Goal: Task Accomplishment & Management: Manage account settings

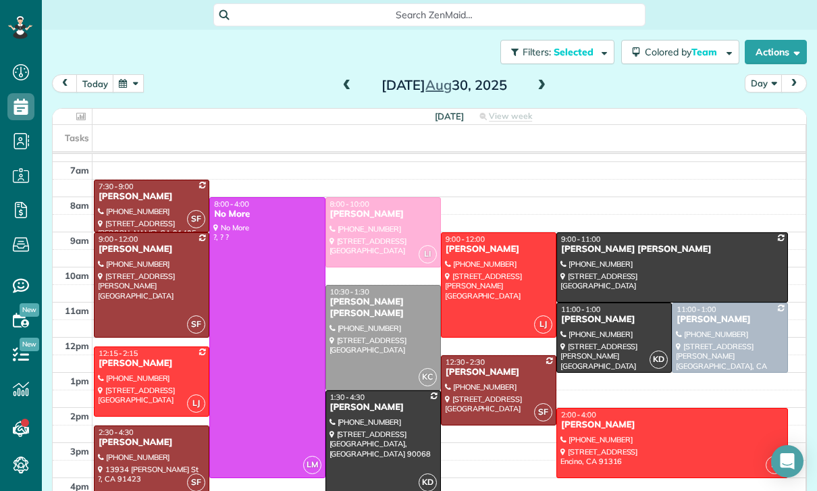
scroll to position [106, 0]
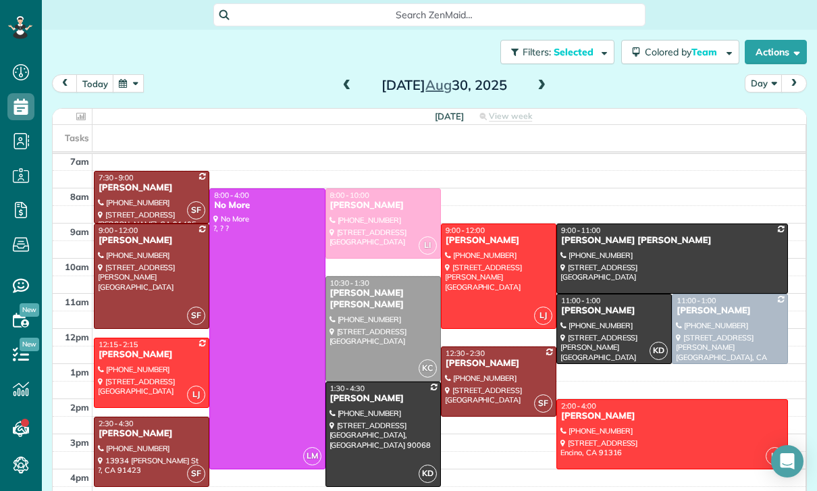
click at [138, 84] on button "button" at bounding box center [128, 83] width 31 height 18
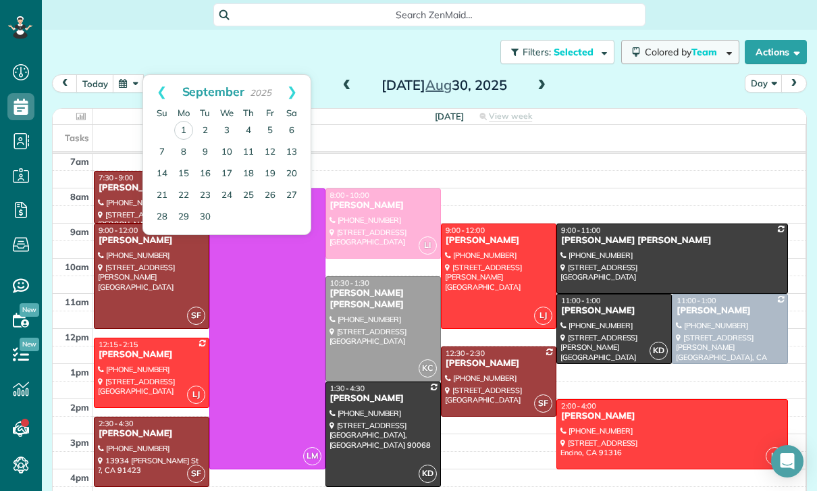
click at [688, 53] on span "Colored by Team" at bounding box center [683, 52] width 77 height 12
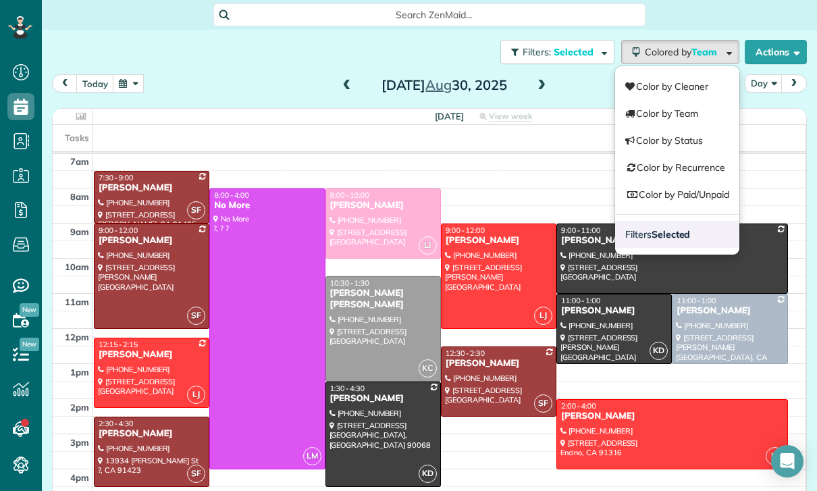
click at [667, 231] on strong "Selected" at bounding box center [671, 234] width 39 height 12
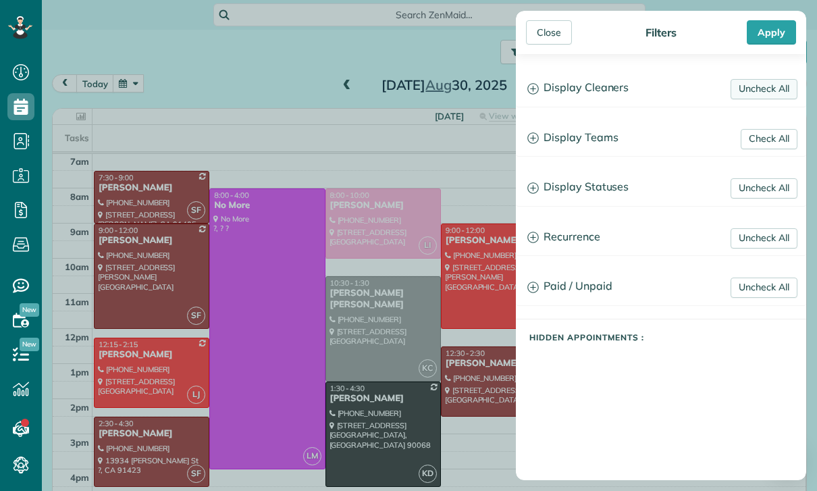
click at [761, 87] on link "Uncheck All" at bounding box center [764, 89] width 67 height 20
click at [580, 137] on h3 "Display Teams" at bounding box center [661, 138] width 289 height 34
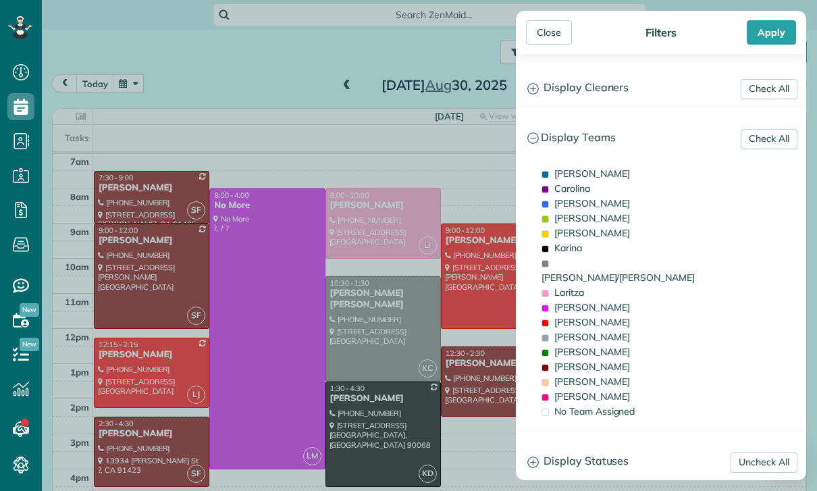
click at [769, 124] on h3 "Display Teams" at bounding box center [661, 138] width 289 height 34
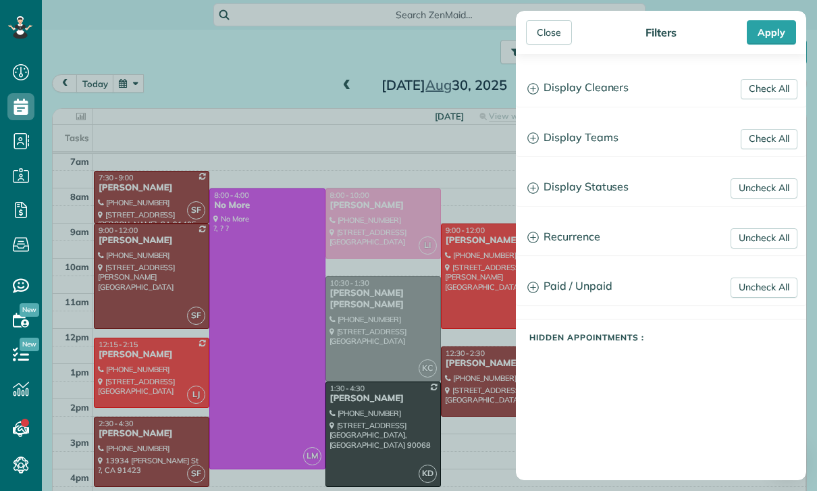
click at [583, 147] on h3 "Display Teams" at bounding box center [661, 138] width 289 height 34
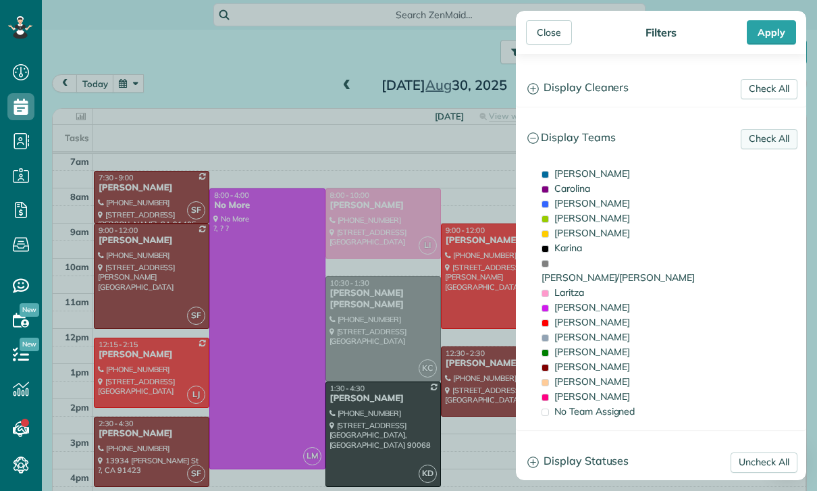
click at [773, 133] on link "Check All" at bounding box center [769, 139] width 57 height 20
click at [777, 134] on link "Uncheck All" at bounding box center [764, 139] width 67 height 20
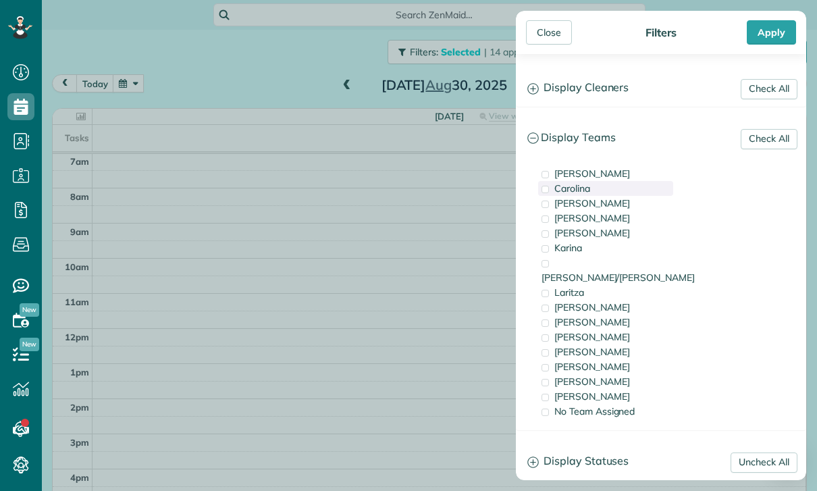
click at [600, 190] on div "Carolina" at bounding box center [605, 188] width 135 height 15
click at [771, 32] on div "Apply" at bounding box center [771, 32] width 49 height 24
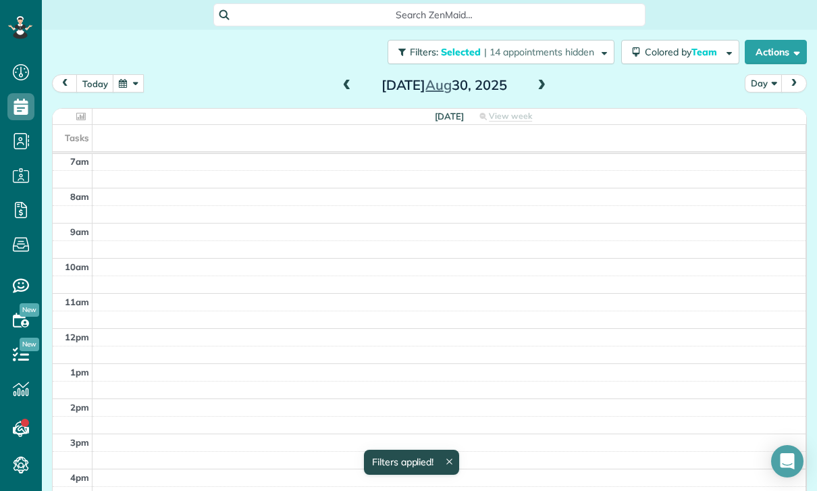
click at [755, 88] on button "Day" at bounding box center [764, 83] width 38 height 18
click at [773, 136] on link "Week" at bounding box center [799, 141] width 107 height 27
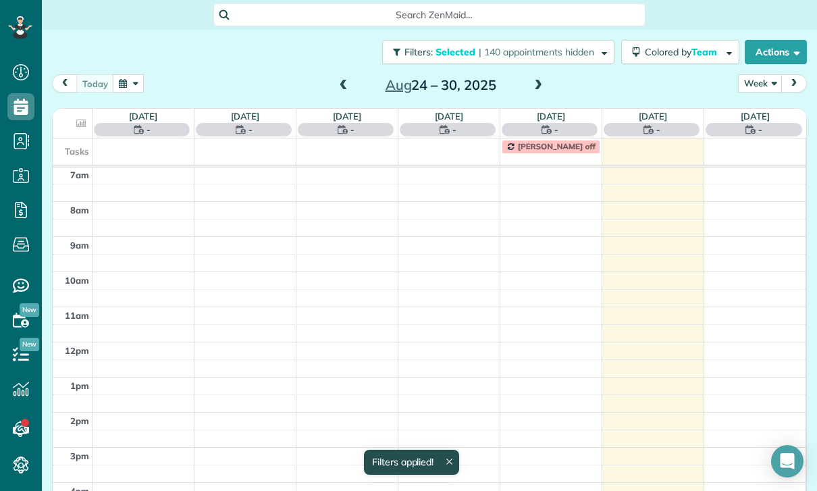
scroll to position [106, 0]
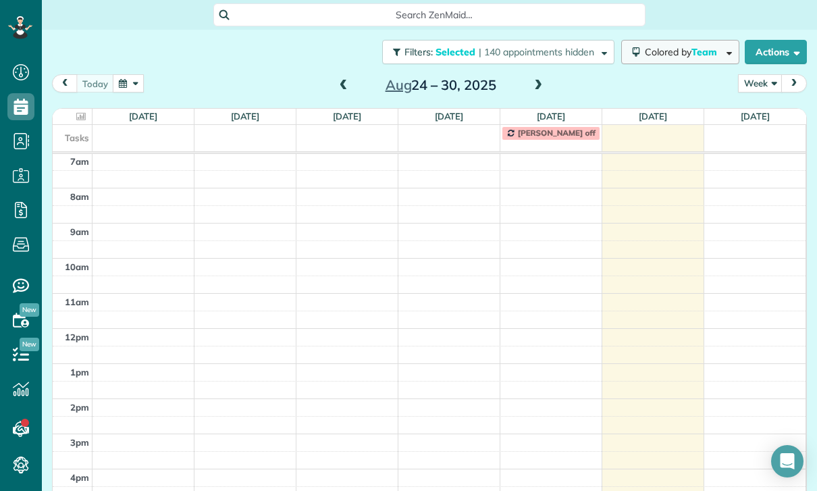
click at [699, 53] on span "Team" at bounding box center [706, 52] width 28 height 12
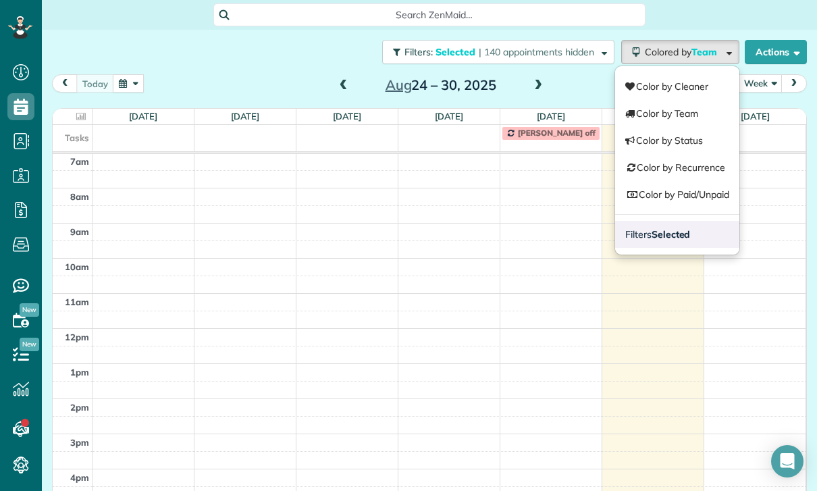
click at [675, 236] on strong "Selected" at bounding box center [671, 234] width 39 height 12
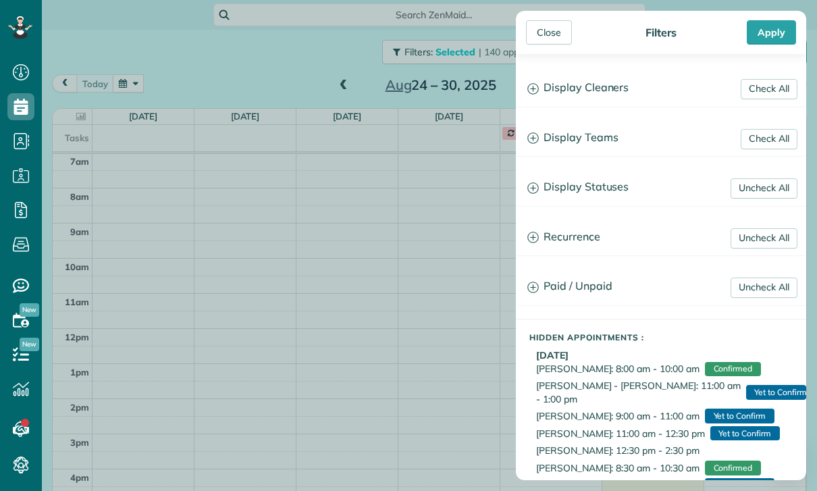
click at [592, 137] on h3 "Display Teams" at bounding box center [661, 138] width 289 height 34
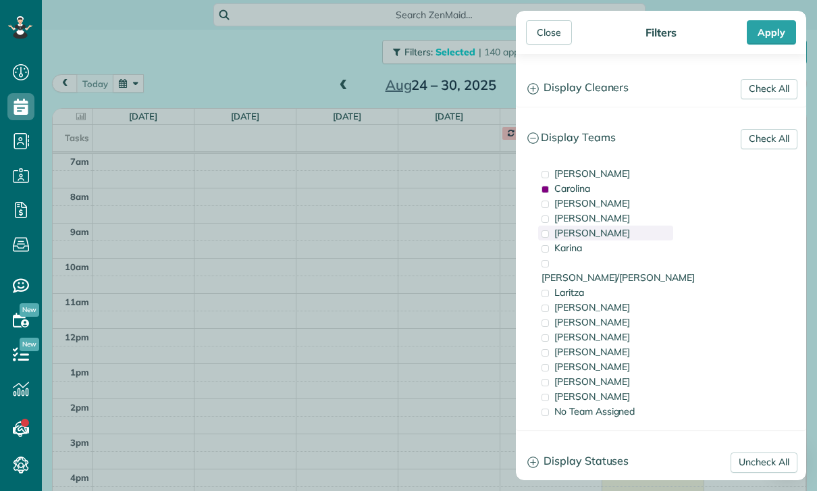
click at [583, 233] on span "[PERSON_NAME]" at bounding box center [592, 233] width 76 height 12
click at [770, 26] on div "Apply" at bounding box center [771, 32] width 49 height 24
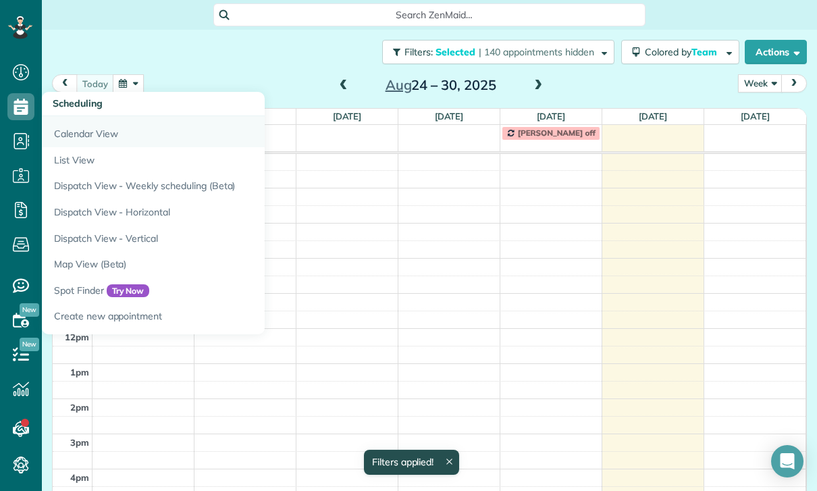
click at [72, 134] on link "Calendar View" at bounding box center [211, 131] width 338 height 31
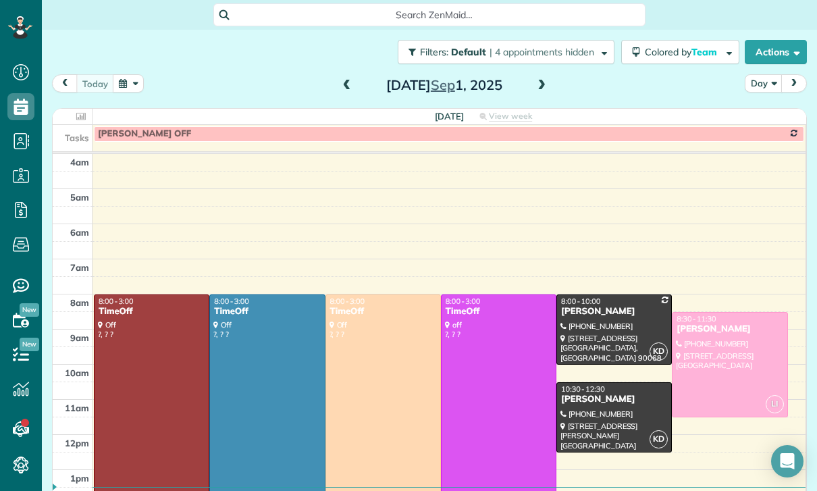
scroll to position [6, 6]
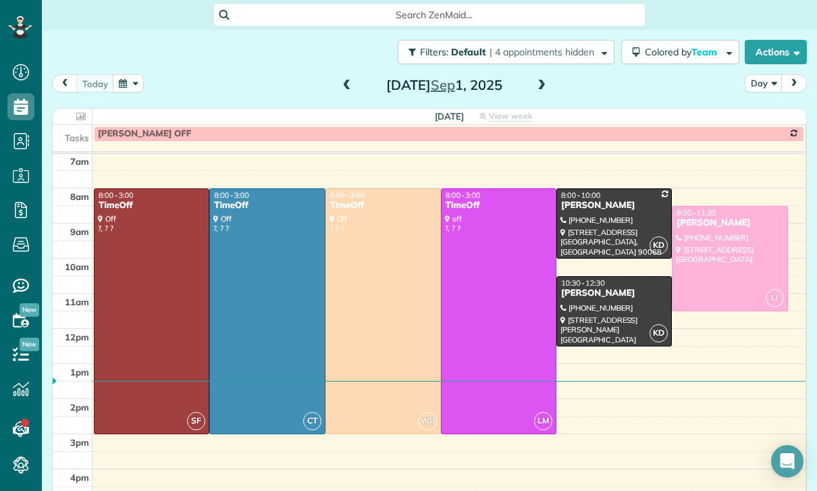
click at [128, 80] on button "button" at bounding box center [128, 83] width 31 height 18
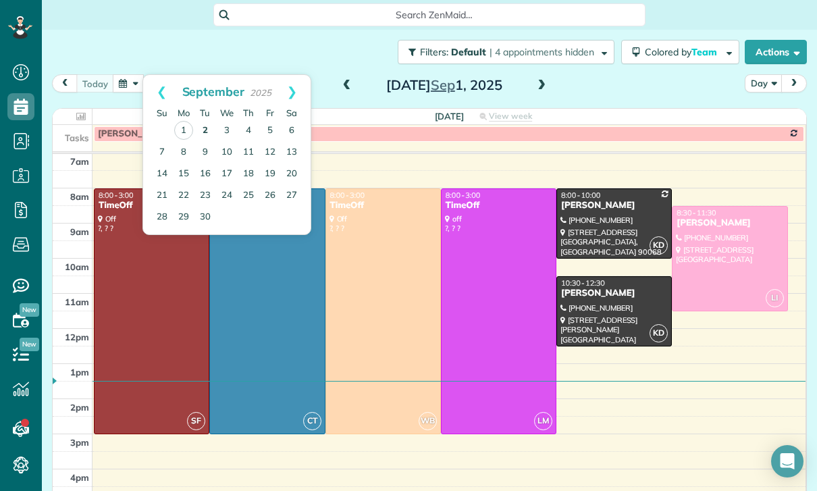
click at [200, 131] on link "2" at bounding box center [206, 131] width 22 height 22
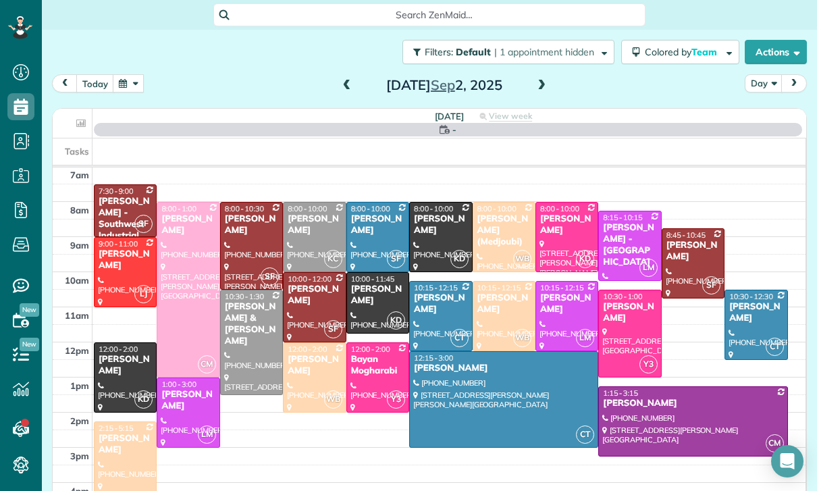
scroll to position [106, 0]
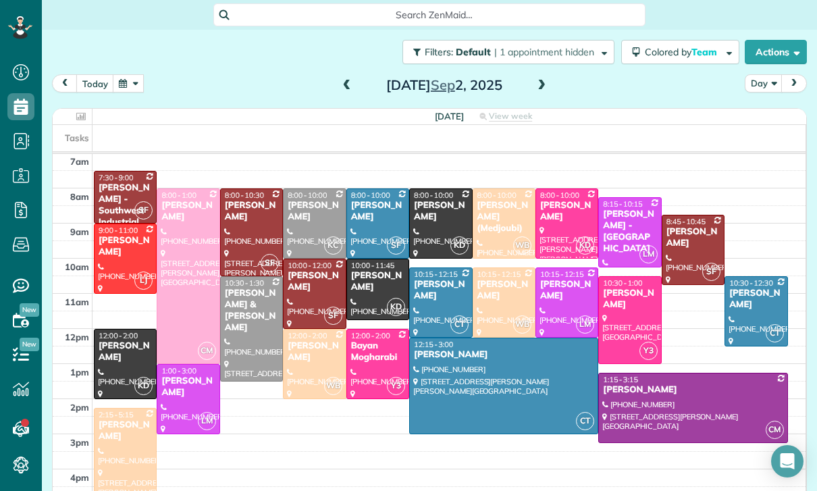
click at [343, 93] on span at bounding box center [347, 86] width 15 height 20
